Goal: Information Seeking & Learning: Learn about a topic

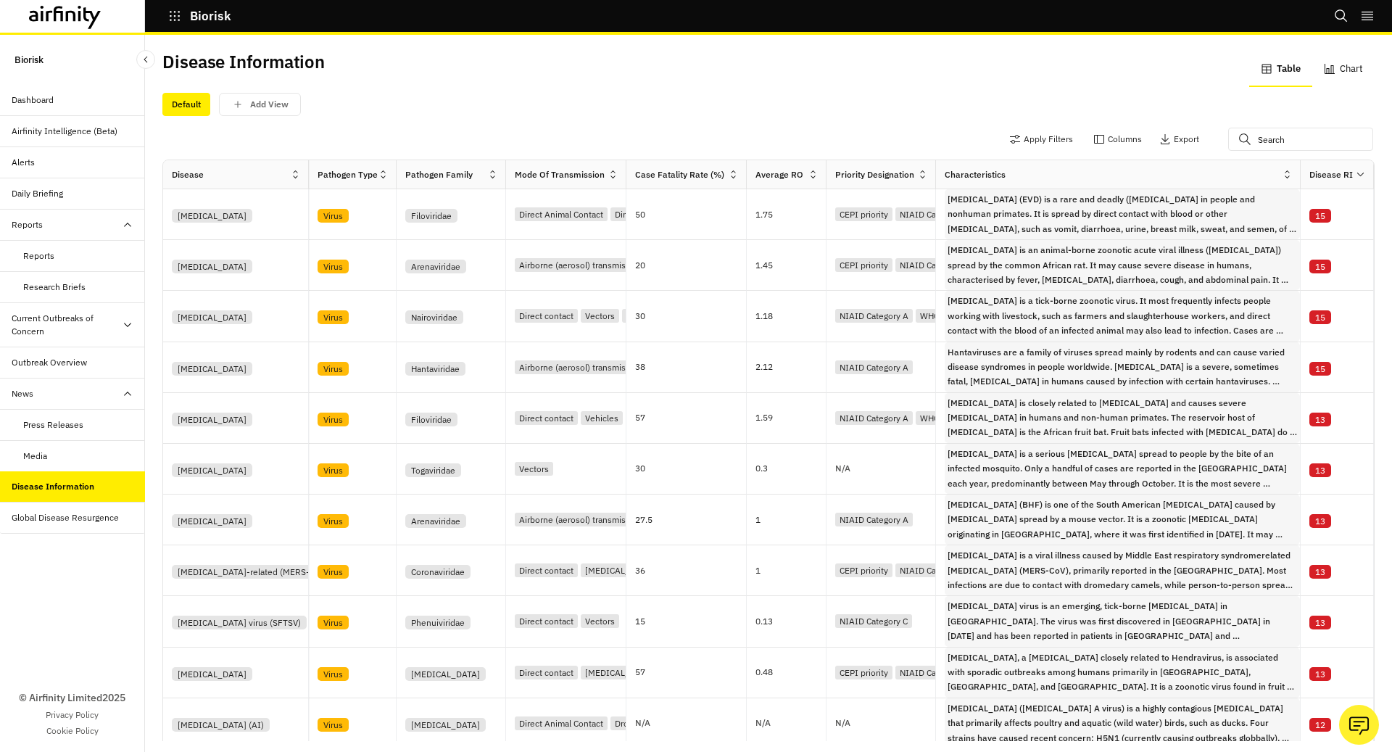
click at [39, 101] on div "Dashboard" at bounding box center [33, 100] width 42 height 13
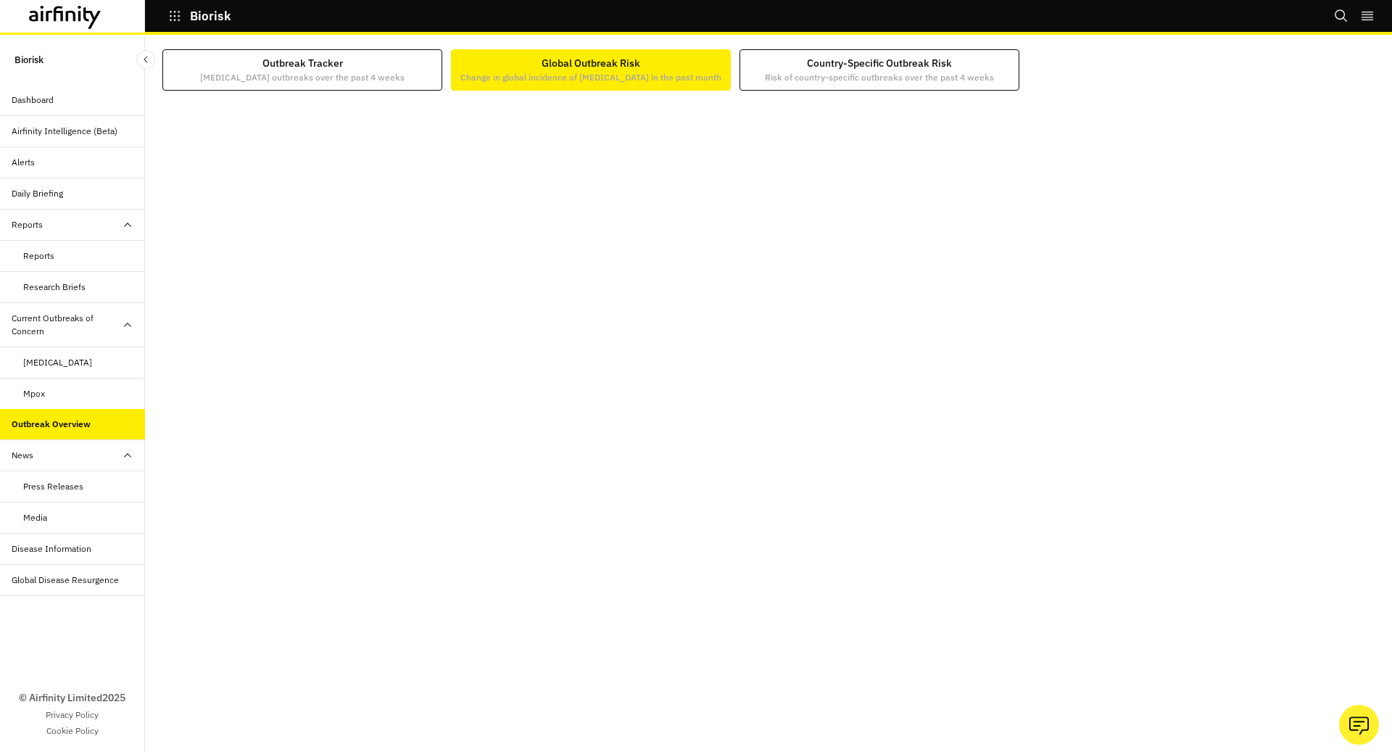
scroll to position [1, 0]
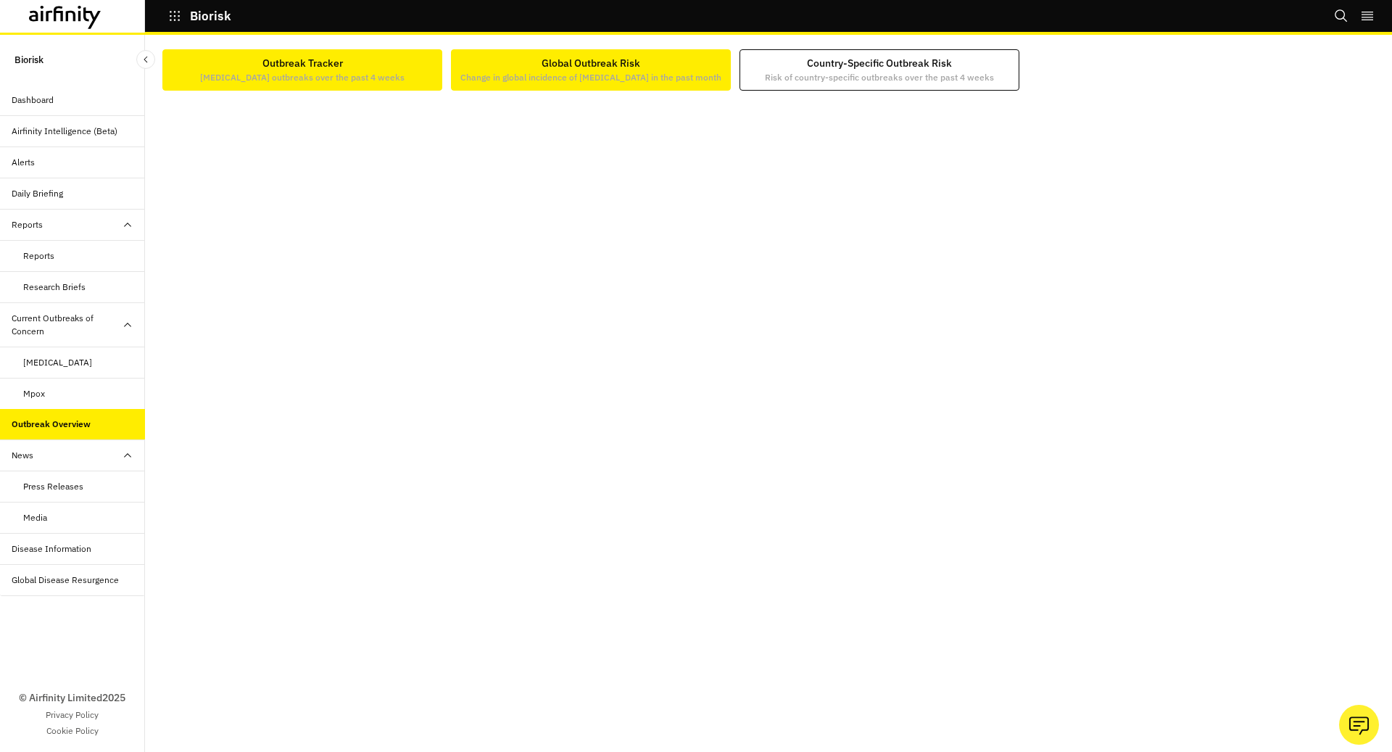
click at [342, 64] on div "Outbreak Tracker [MEDICAL_DATA] outbreaks over the past 4 weeks" at bounding box center [302, 70] width 205 height 28
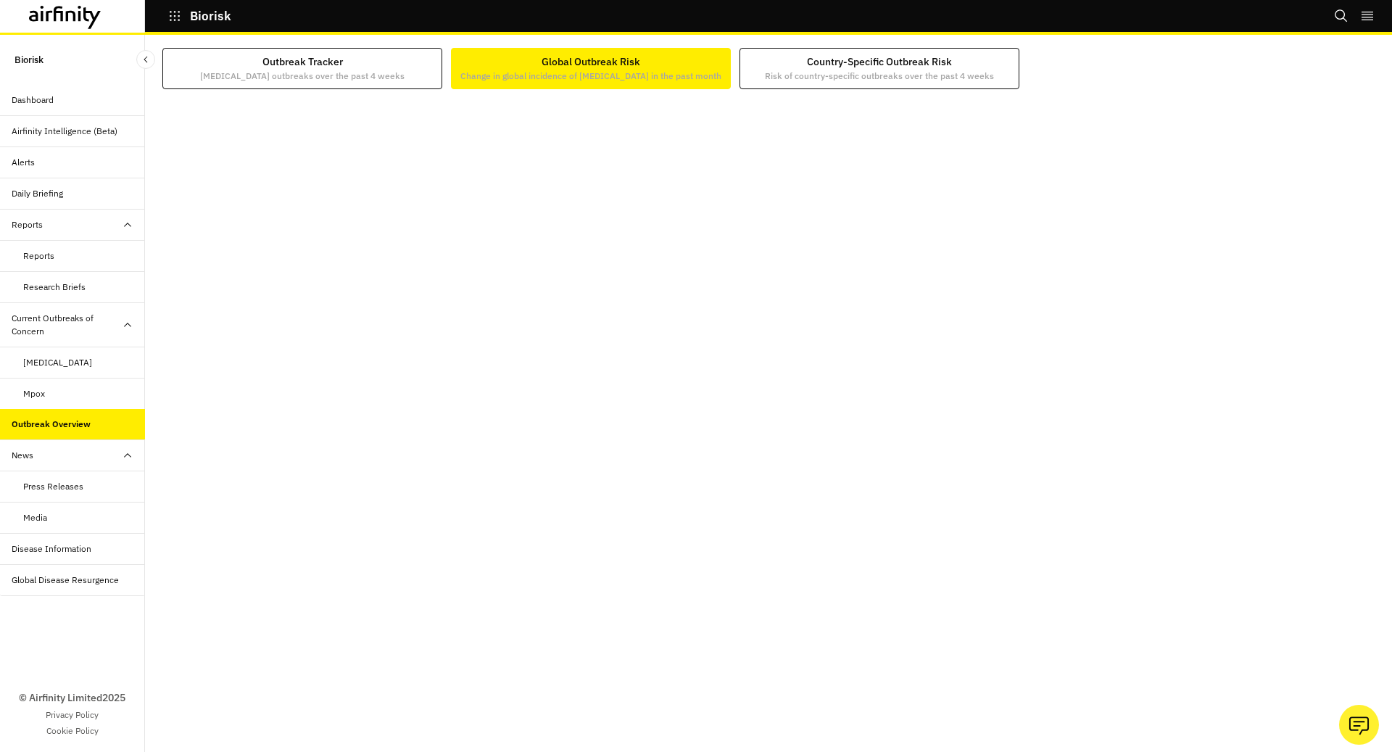
click at [648, 83] on button "Global Outbreak Risk Change in global incidence of infectious diseases in the p…" at bounding box center [591, 68] width 280 height 41
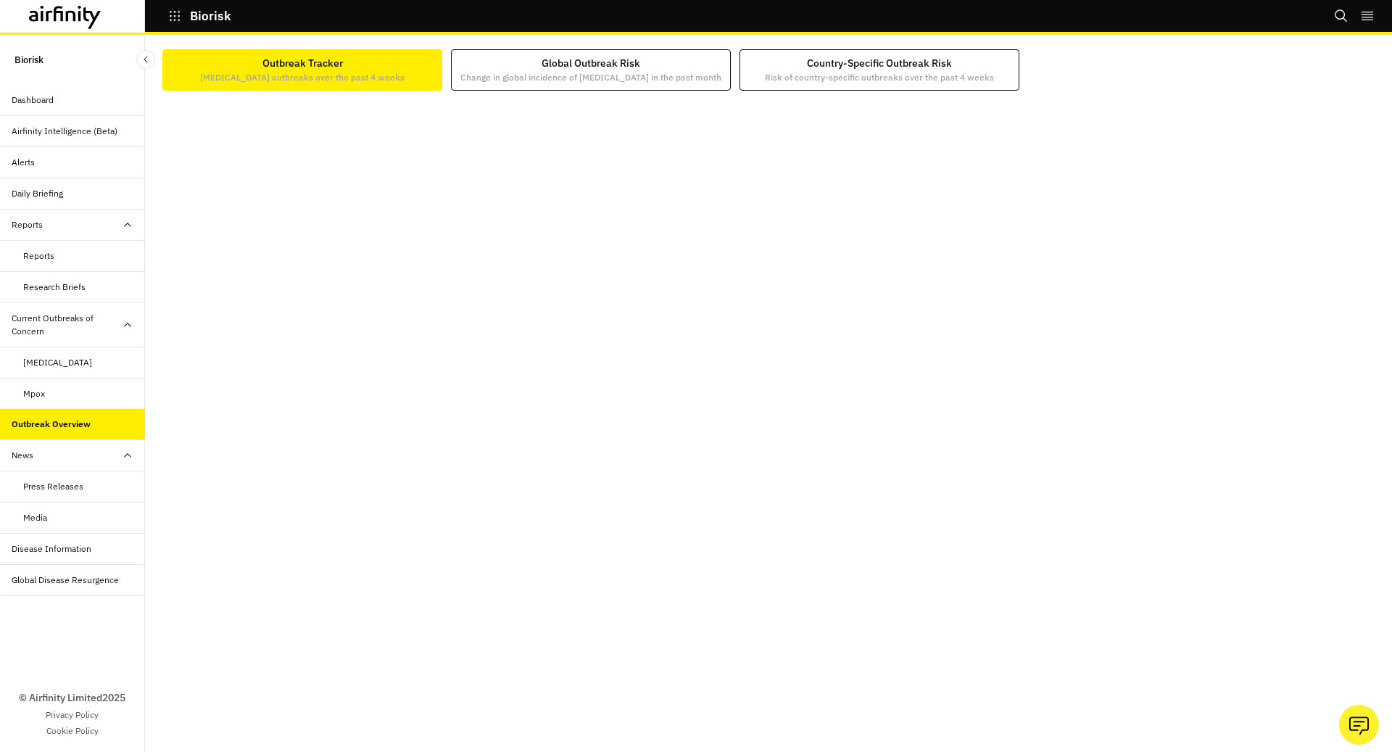
scroll to position [1, 0]
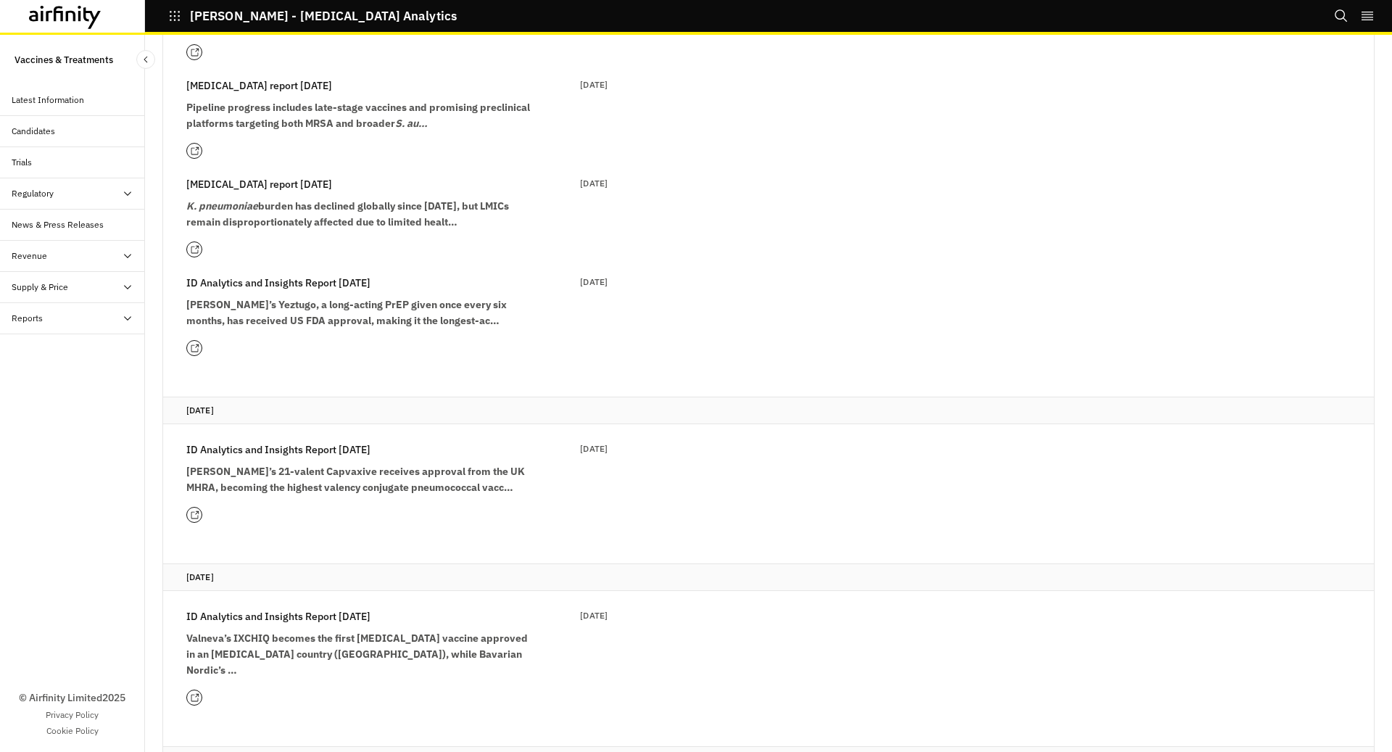
scroll to position [474, 0]
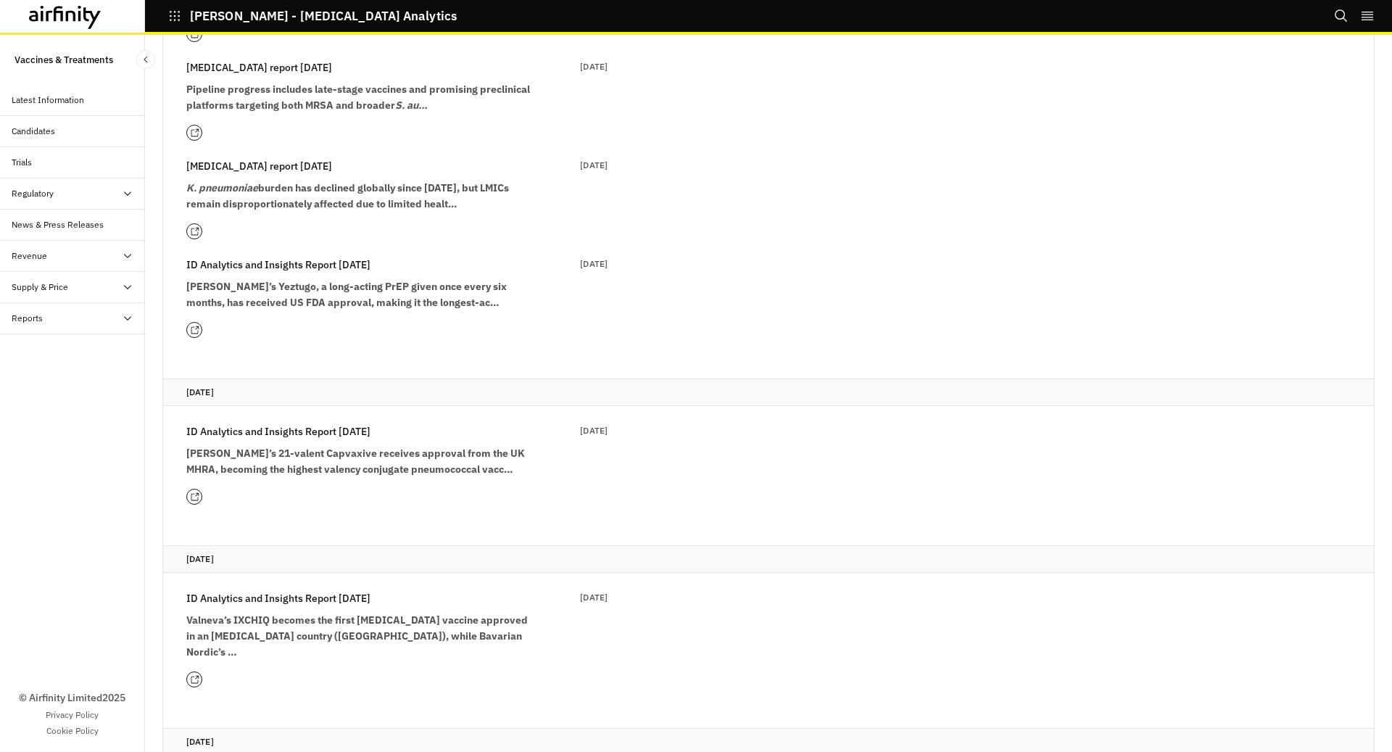
click at [197, 489] on div at bounding box center [194, 497] width 16 height 16
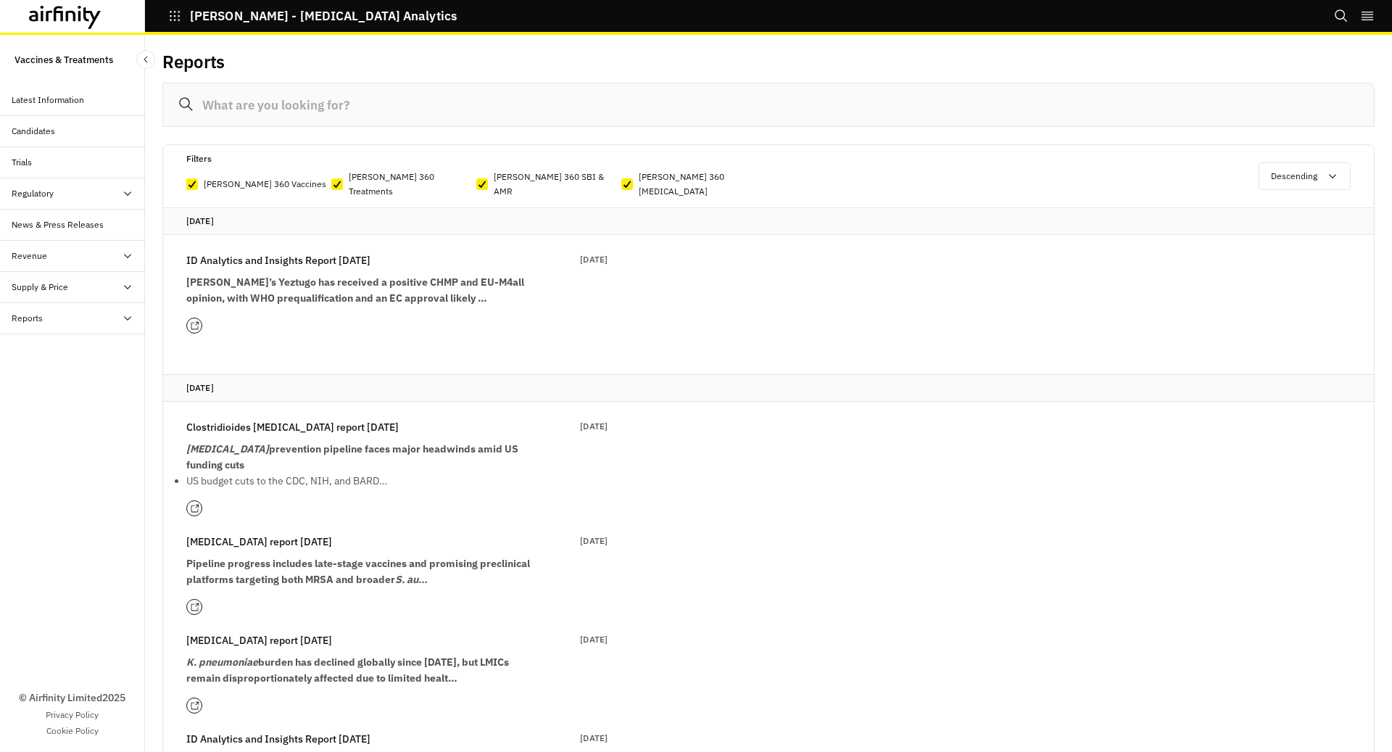
click at [198, 176] on label "[PERSON_NAME] 360 Vaccines" at bounding box center [258, 184] width 145 height 29
click at [186, 184] on input "[PERSON_NAME] 360 Vaccines" at bounding box center [186, 184] width 1 height 1
checkbox input "false"
click at [336, 181] on icon at bounding box center [337, 184] width 9 height 7
click at [331, 184] on input "[PERSON_NAME] 360 Treatments" at bounding box center [331, 184] width 1 height 1
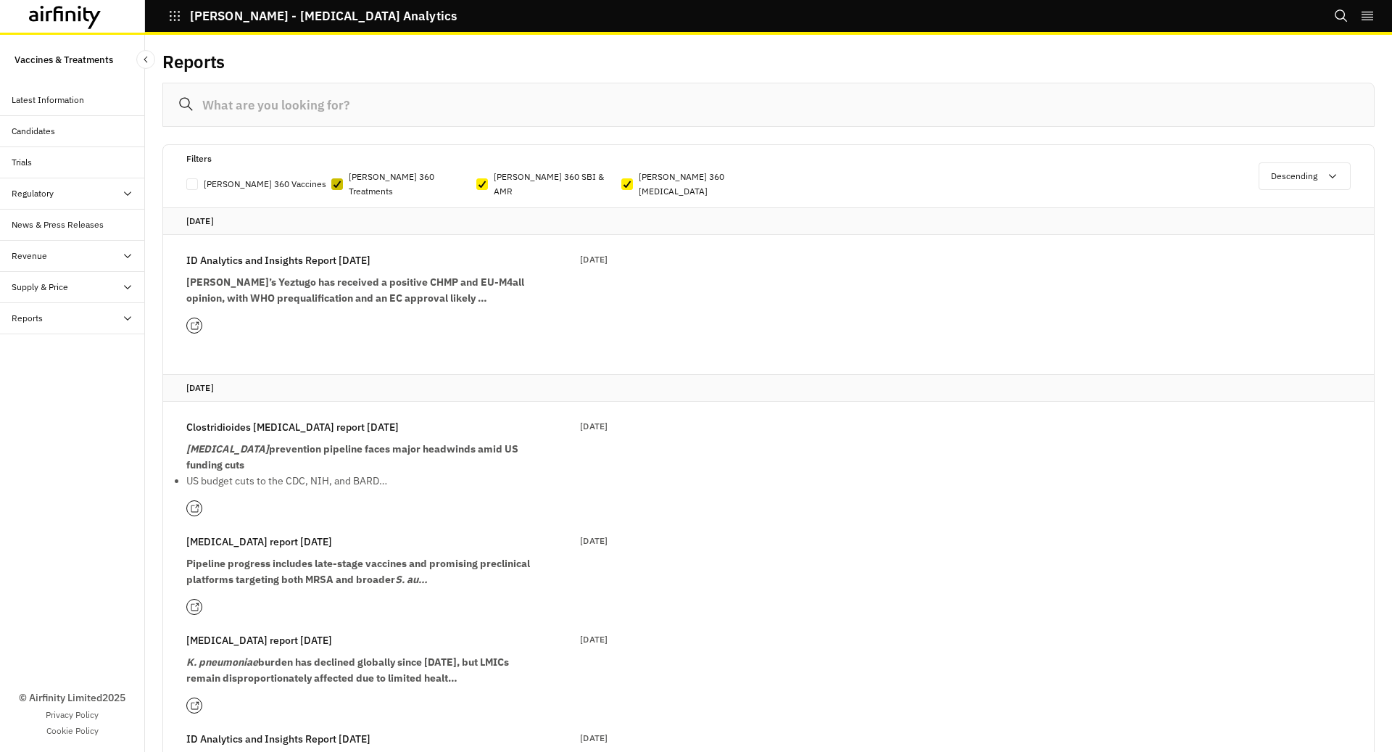
checkbox input "false"
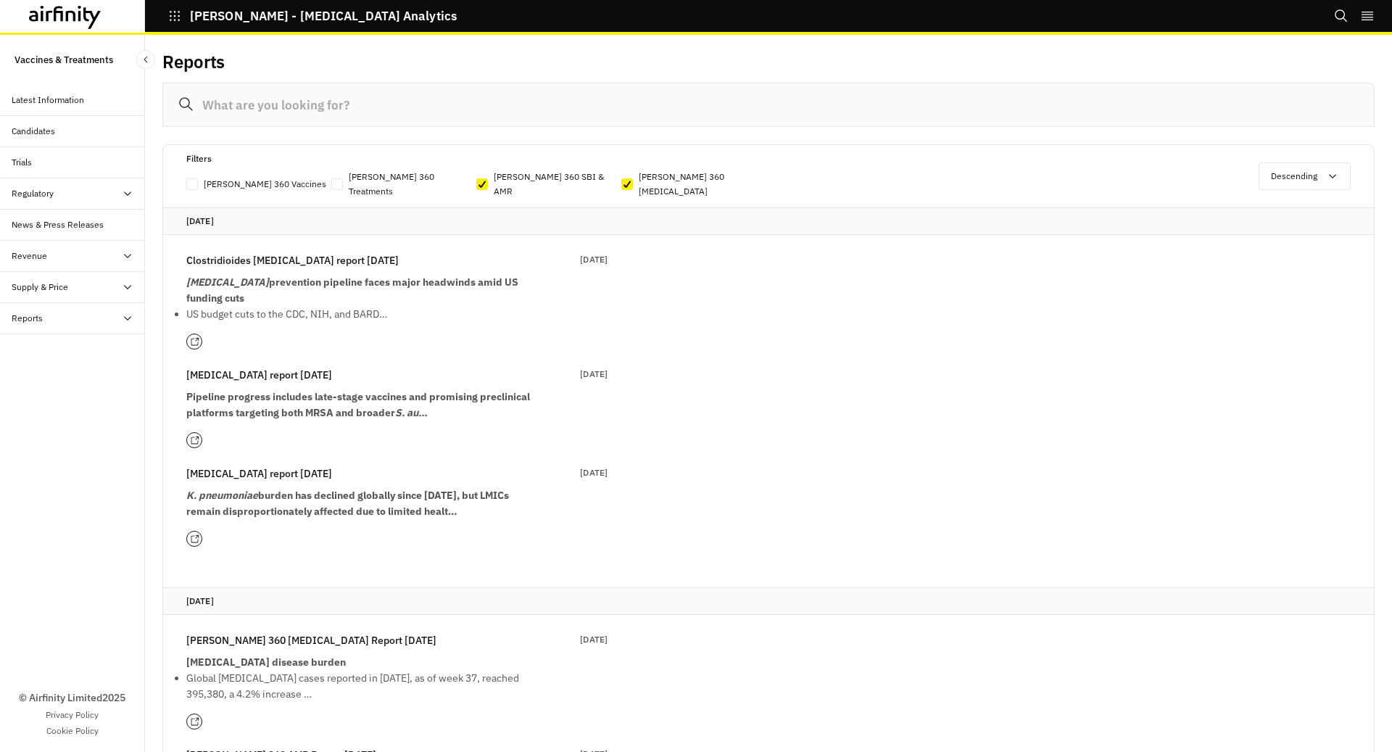
click at [619, 178] on label "[PERSON_NAME] 360 SBI & AMR" at bounding box center [548, 184] width 145 height 29
click at [476, 184] on input "[PERSON_NAME] 360 SBI & AMR" at bounding box center [476, 184] width 1 height 1
checkbox input "false"
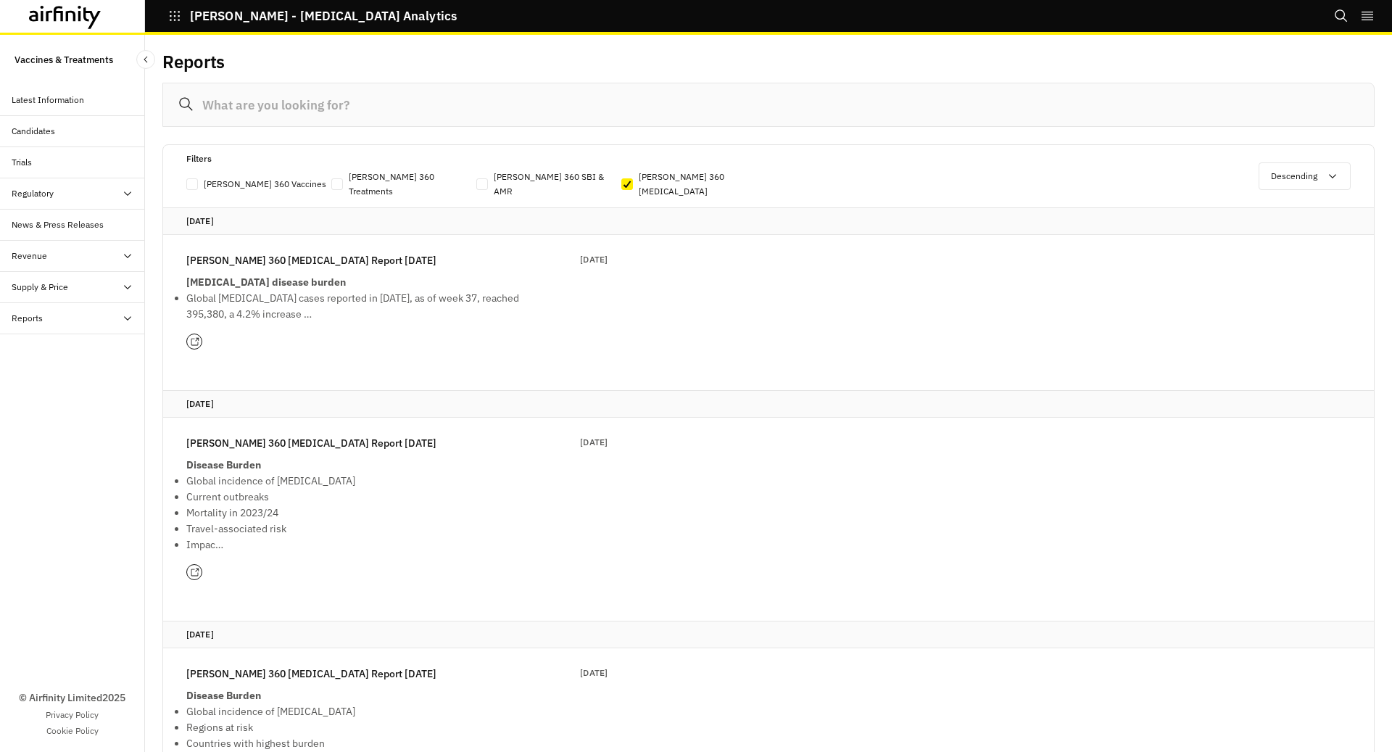
click at [633, 178] on label "[PERSON_NAME] 360 [MEDICAL_DATA]" at bounding box center [694, 184] width 145 height 29
click at [622, 184] on input "[PERSON_NAME] 360 [MEDICAL_DATA]" at bounding box center [621, 184] width 1 height 1
checkbox input "true"
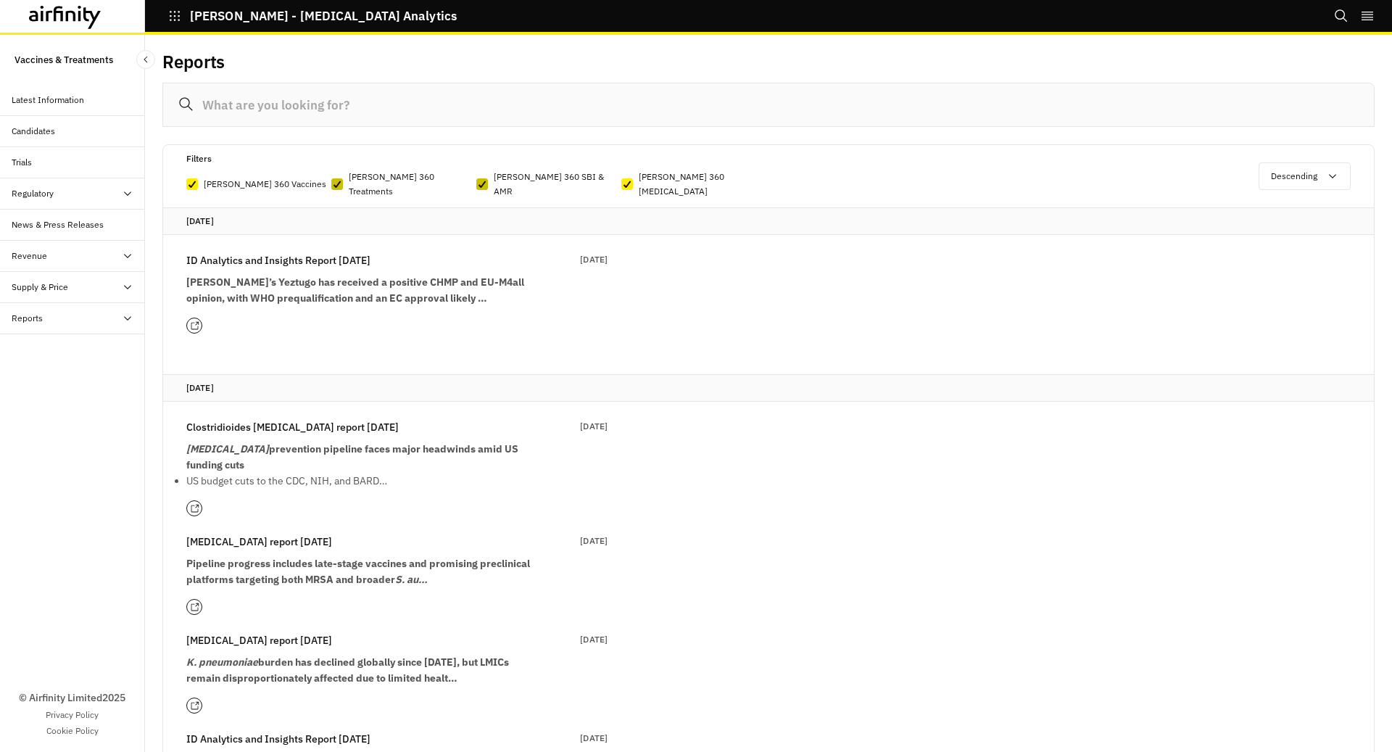
click at [481, 181] on icon at bounding box center [482, 184] width 9 height 7
click at [476, 184] on input "[PERSON_NAME] 360 SBI & AMR" at bounding box center [476, 184] width 1 height 1
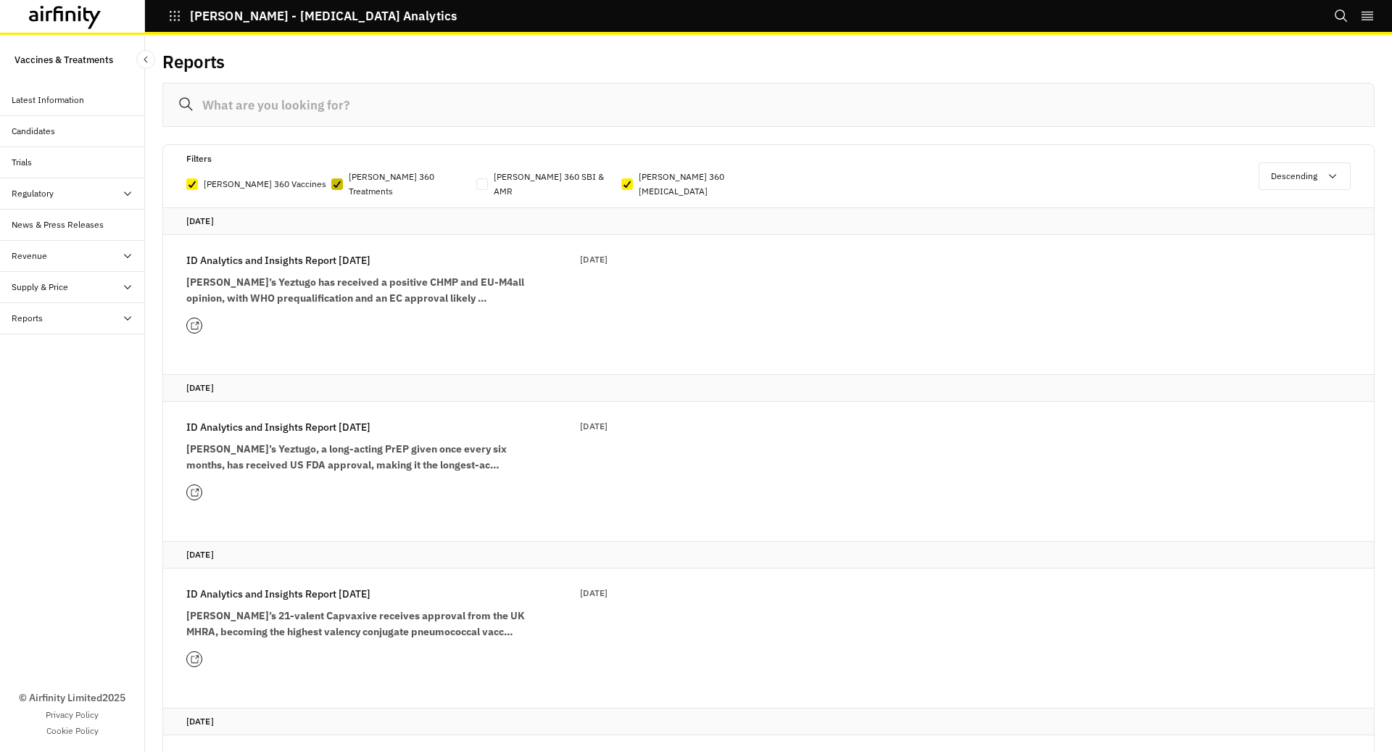
click at [490, 171] on label "[PERSON_NAME] 360 SBI & AMR" at bounding box center [548, 184] width 145 height 29
click at [476, 184] on input "[PERSON_NAME] 360 SBI & AMR" at bounding box center [476, 184] width 1 height 1
checkbox input "true"
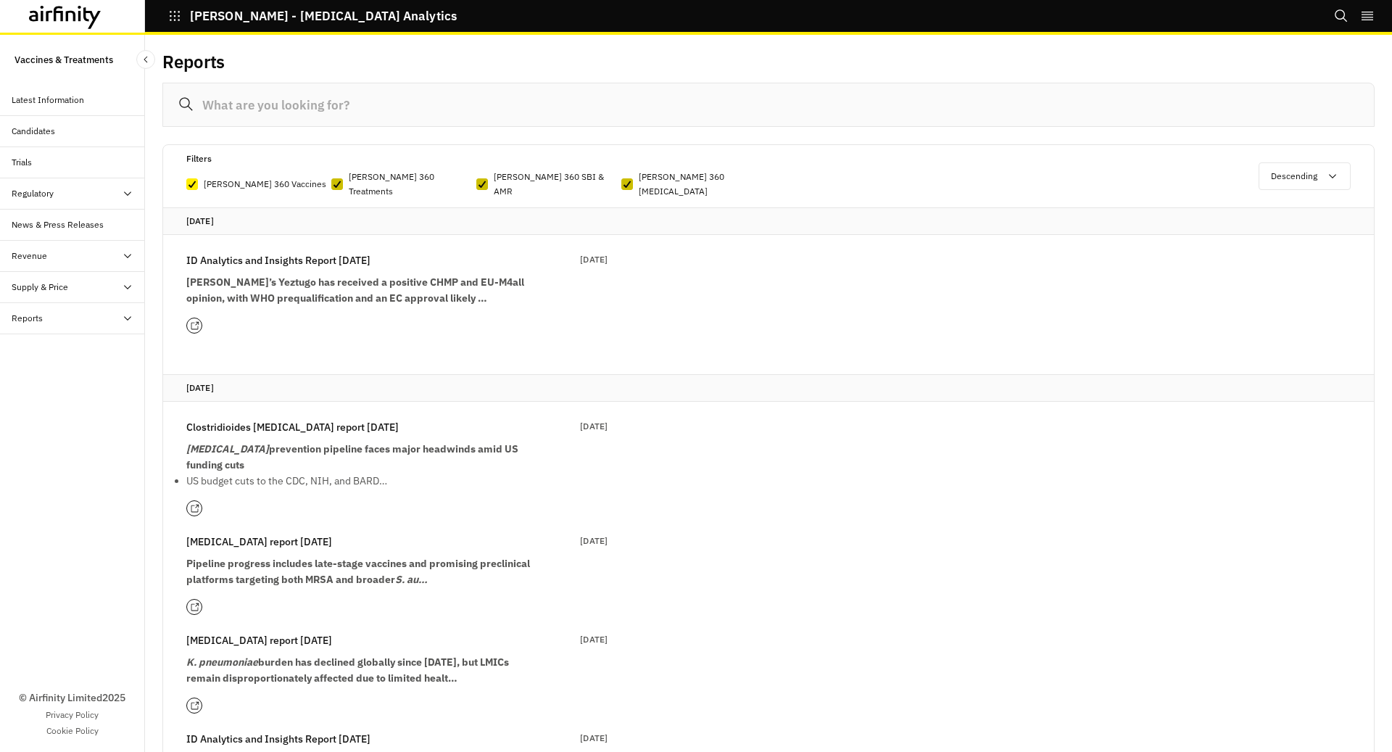
click at [625, 181] on icon at bounding box center [627, 184] width 9 height 7
click at [622, 184] on input "[PERSON_NAME] 360 [MEDICAL_DATA]" at bounding box center [621, 184] width 1 height 1
checkbox input "false"
click at [346, 177] on label "[PERSON_NAME] 360 Treatments" at bounding box center [403, 184] width 145 height 29
click at [331, 184] on input "[PERSON_NAME] 360 Treatments" at bounding box center [331, 184] width 1 height 1
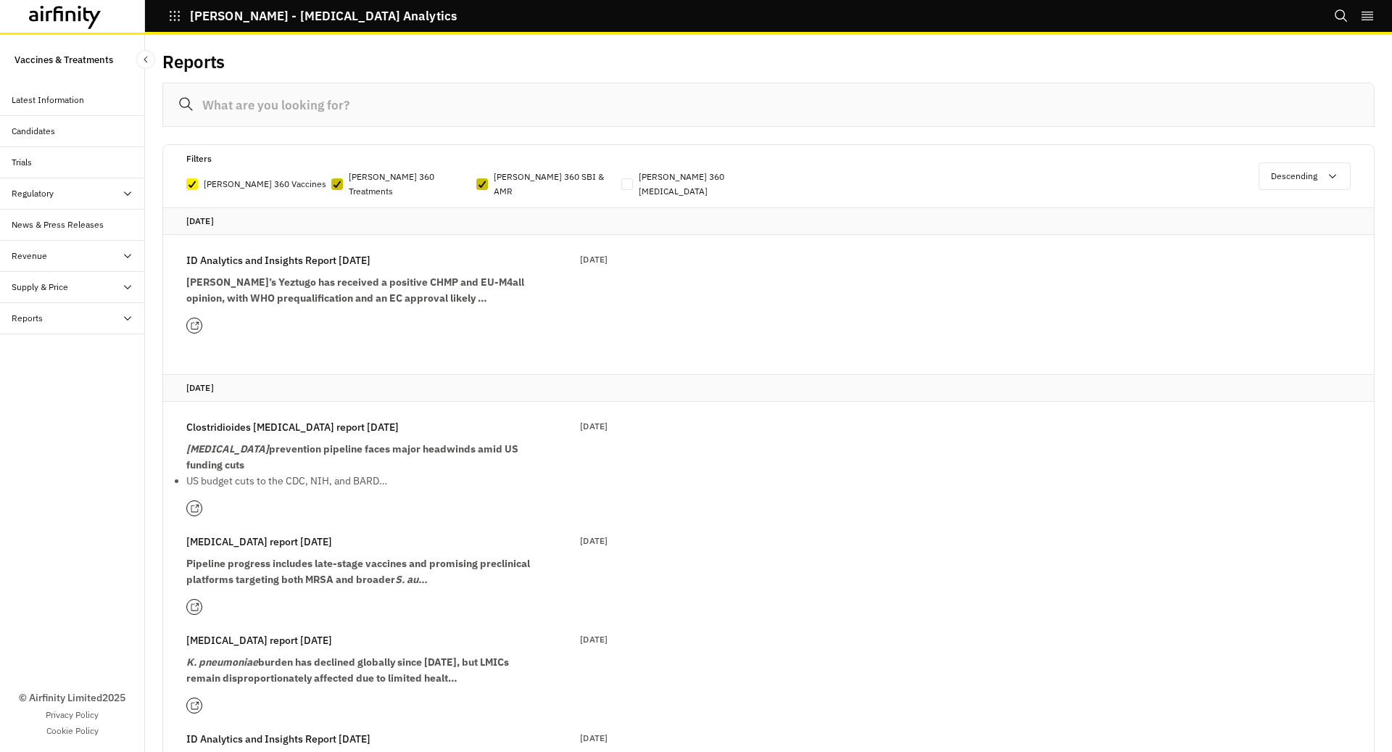
checkbox input "false"
click at [185, 176] on div "Filters [PERSON_NAME] 360 Vaccines [PERSON_NAME] 360 Treatments [PERSON_NAME] 3…" at bounding box center [768, 176] width 1211 height 62
click at [190, 181] on icon at bounding box center [192, 184] width 9 height 7
click at [186, 184] on input "[PERSON_NAME] 360 Vaccines" at bounding box center [186, 184] width 1 height 1
checkbox input "false"
